Goal: Task Accomplishment & Management: Manage account settings

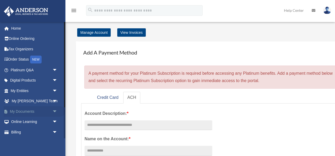
click at [36, 111] on link "My Documents arrow_drop_down" at bounding box center [35, 111] width 62 height 10
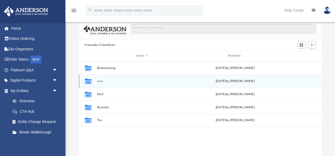
scroll to position [26, 0]
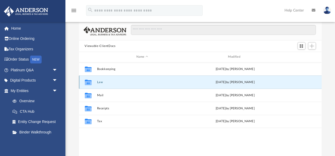
click at [155, 82] on button "Law" at bounding box center [142, 81] width 90 height 3
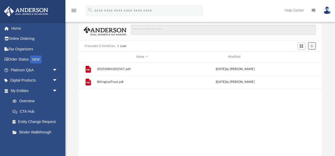
click at [314, 46] on span "Add" at bounding box center [311, 46] width 4 height 4
click at [300, 57] on li "Upload" at bounding box center [304, 55] width 17 height 5
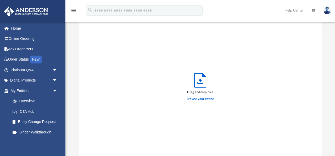
scroll to position [133, 242]
click at [200, 99] on label "Browse your device" at bounding box center [199, 98] width 27 height 5
click at [0, 0] on input "Browse your device" at bounding box center [0, 0] width 0 height 0
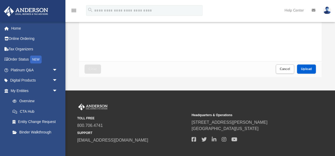
scroll to position [121, 0]
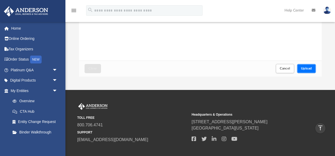
click at [308, 67] on span "Upload" at bounding box center [306, 68] width 11 height 3
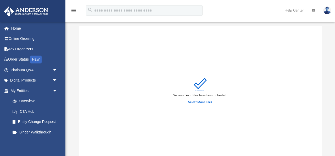
scroll to position [22, 0]
click at [202, 101] on label "Select More Files" at bounding box center [200, 102] width 24 height 5
click at [0, 0] on input "Select More Files" at bounding box center [0, 0] width 0 height 0
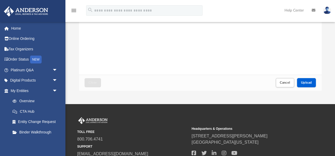
scroll to position [110, 0]
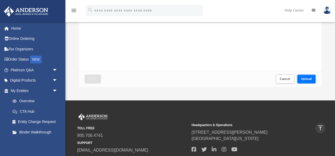
click at [307, 77] on span "Upload" at bounding box center [306, 78] width 11 height 3
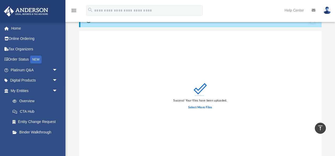
scroll to position [0, 0]
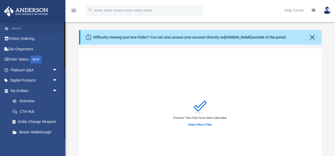
click at [18, 28] on link "Home" at bounding box center [35, 28] width 62 height 10
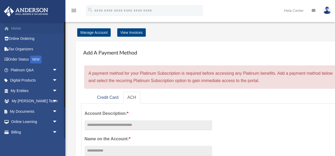
click at [25, 30] on link "Home" at bounding box center [35, 28] width 62 height 10
